Goal: Navigation & Orientation: Find specific page/section

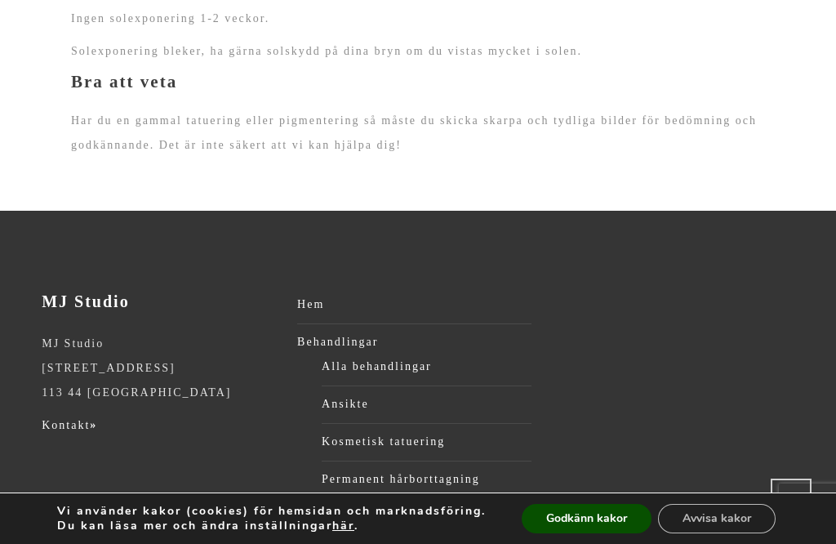
scroll to position [2634, 0]
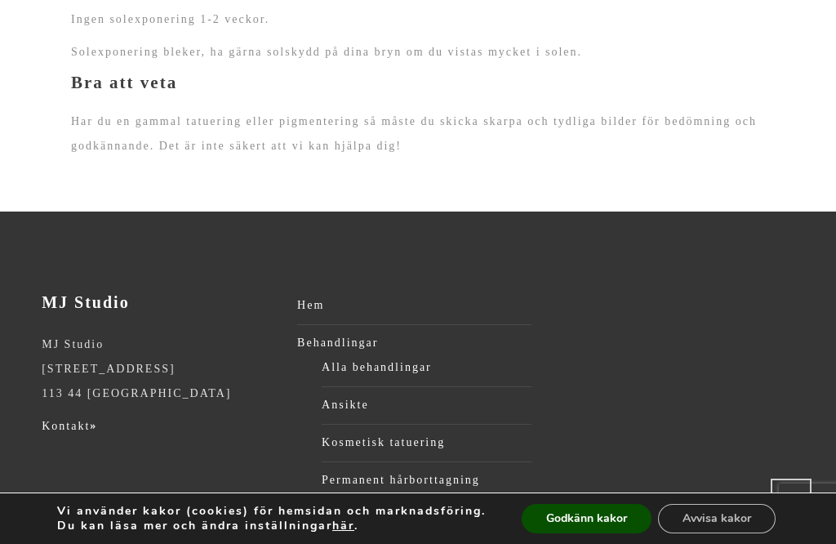
click at [423, 430] on link "Kosmetisk tatuering" at bounding box center [427, 442] width 210 height 24
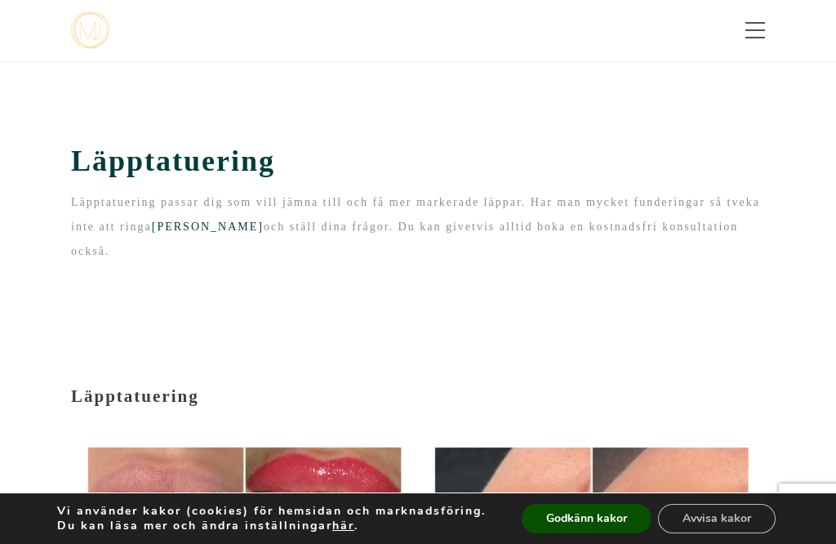
click at [760, 31] on span "Toggle menu" at bounding box center [755, 30] width 20 height 2
